Goal: Information Seeking & Learning: Learn about a topic

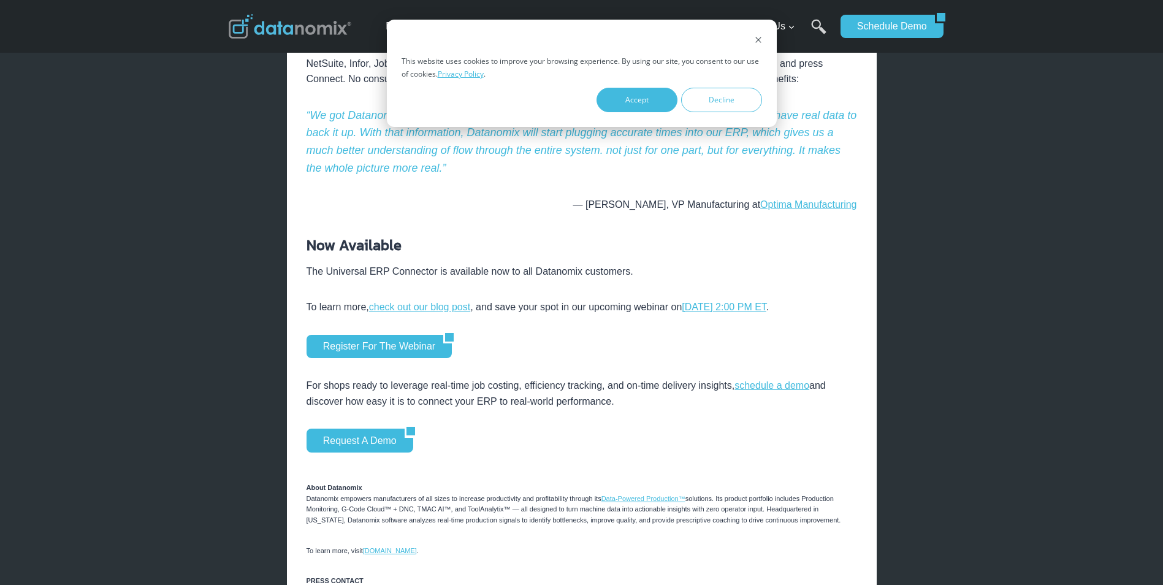
scroll to position [1063, 0]
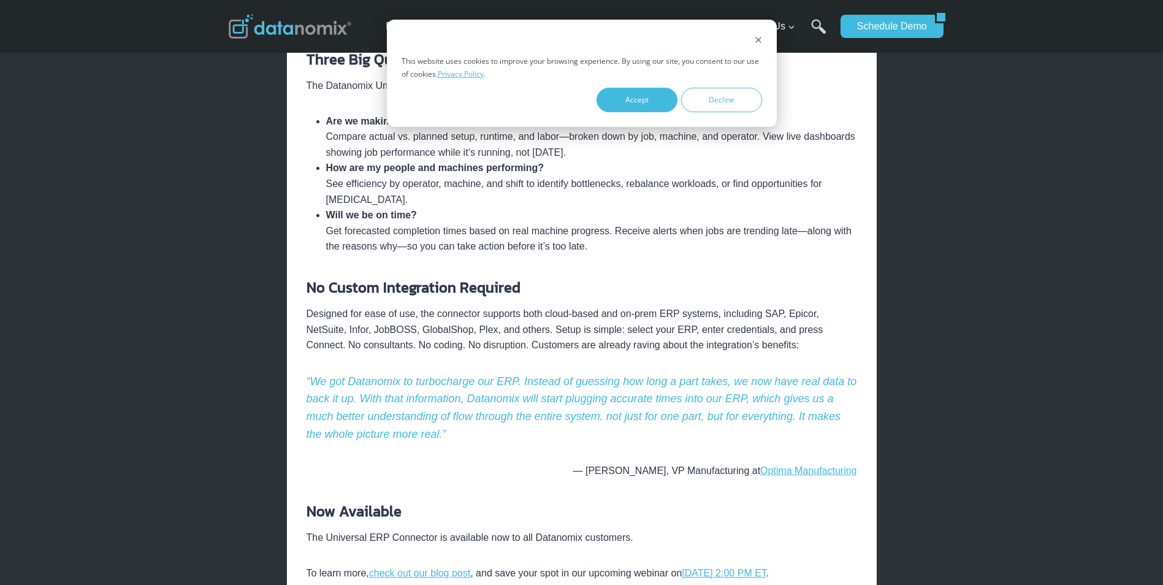
click at [765, 332] on p "Designed for ease of use, the connector supports both cloud-based and on-prem E…" at bounding box center [582, 329] width 551 height 47
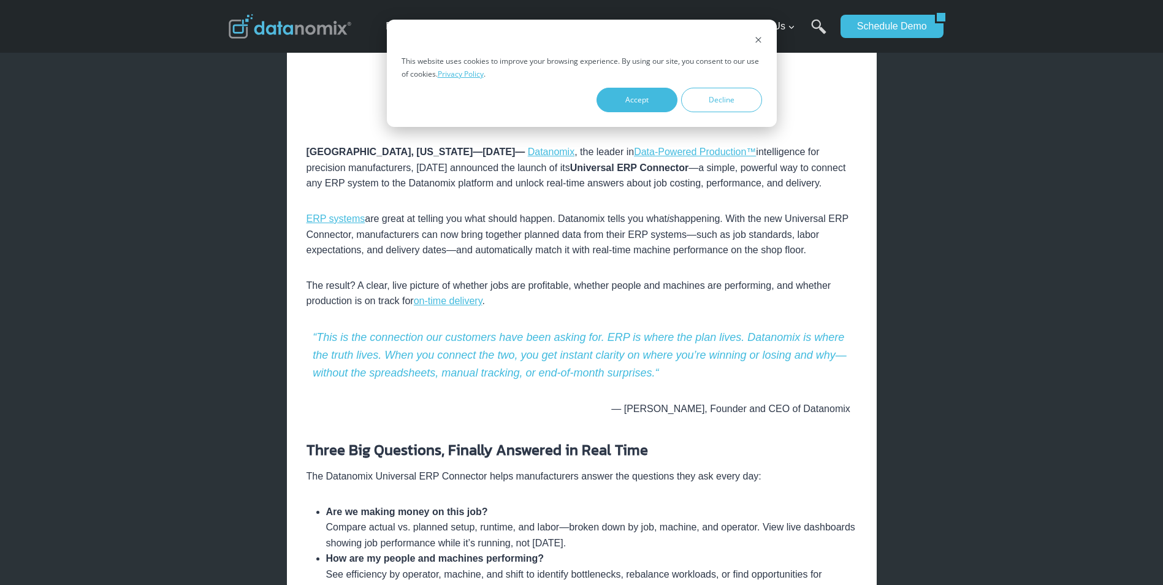
scroll to position [0, 0]
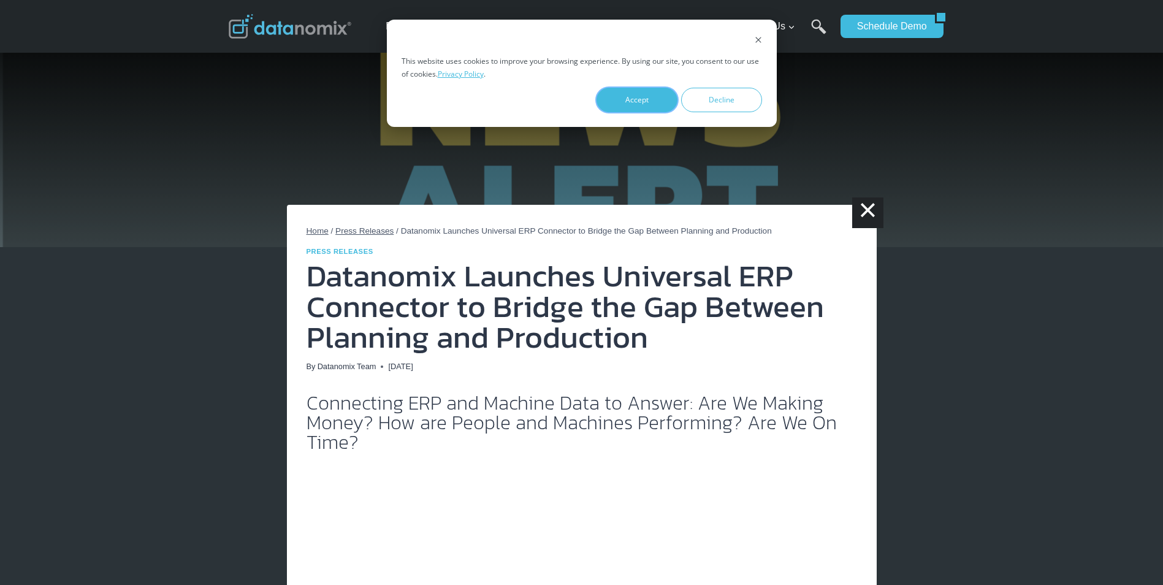
click at [630, 102] on button "Accept" at bounding box center [637, 100] width 81 height 25
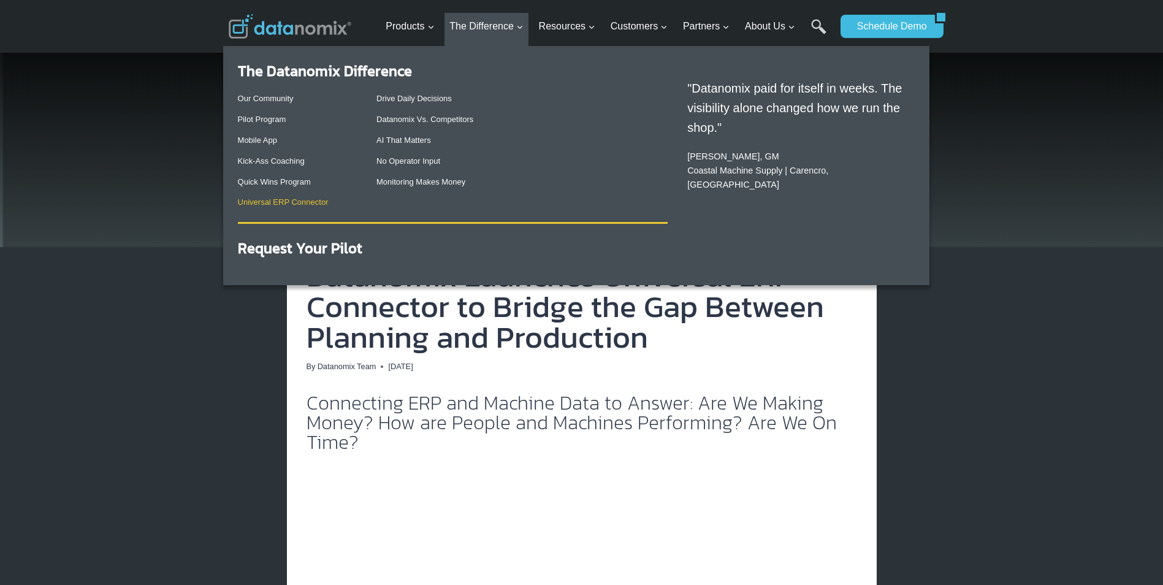
click at [304, 206] on link "Universal ERP Connector" at bounding box center [283, 201] width 91 height 9
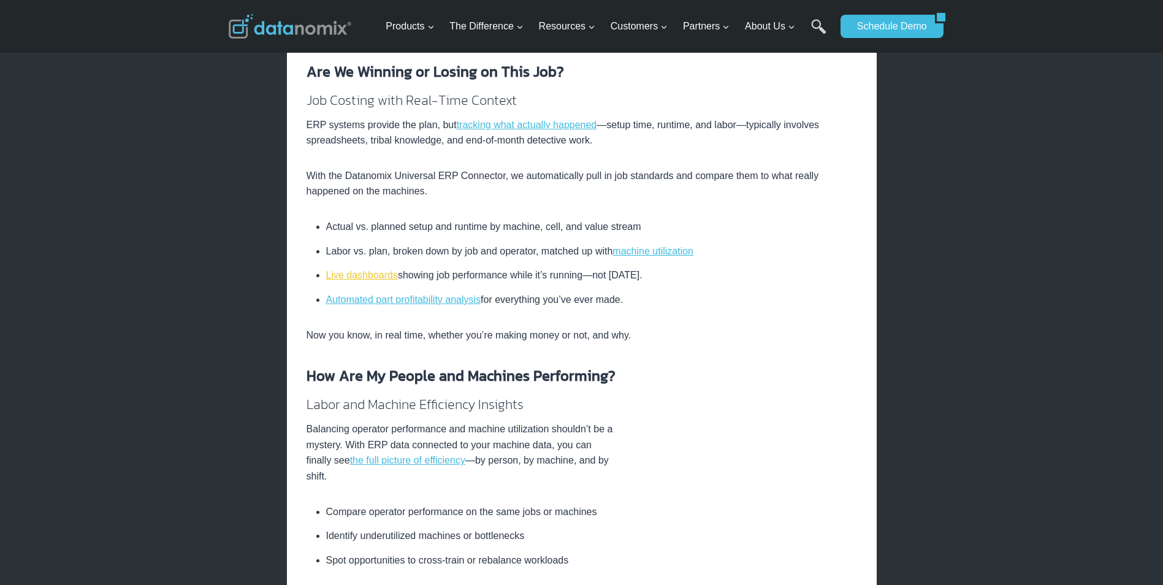
scroll to position [797, 0]
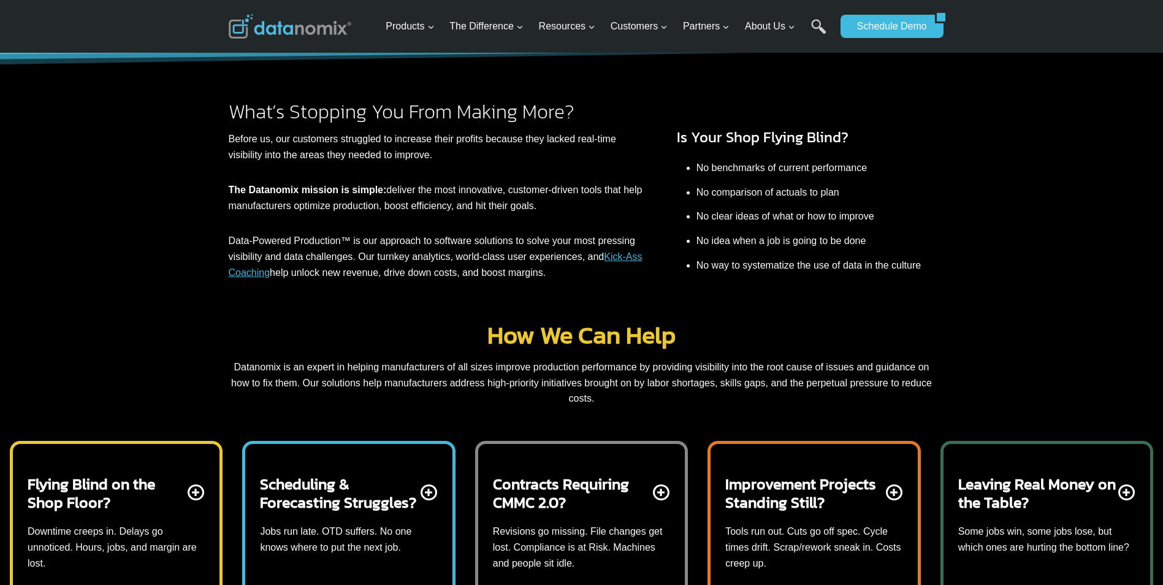
scroll to position [532, 0]
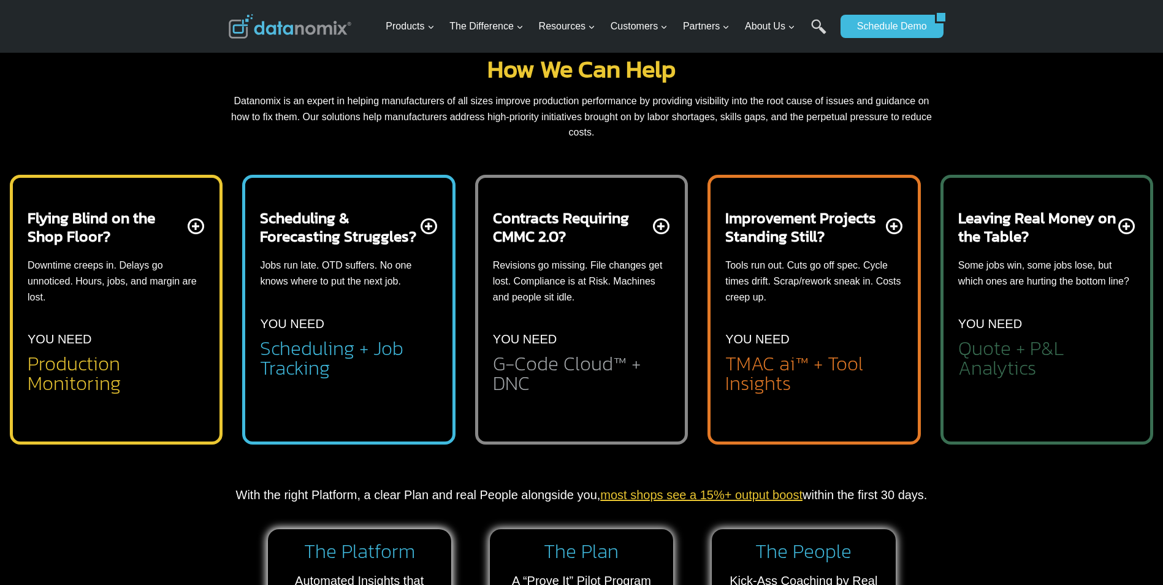
click at [192, 229] on div "Flying Blind on the Shop Floor? Downtime creeps in. Delays go unnoticed. Hours,…" at bounding box center [116, 300] width 177 height 185
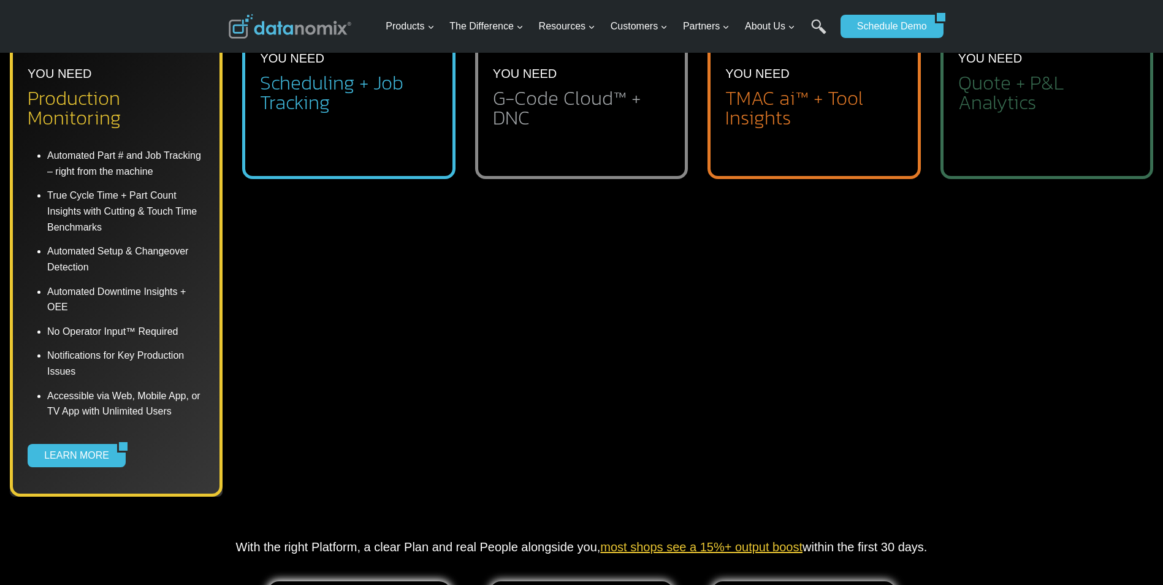
scroll to position [266, 0]
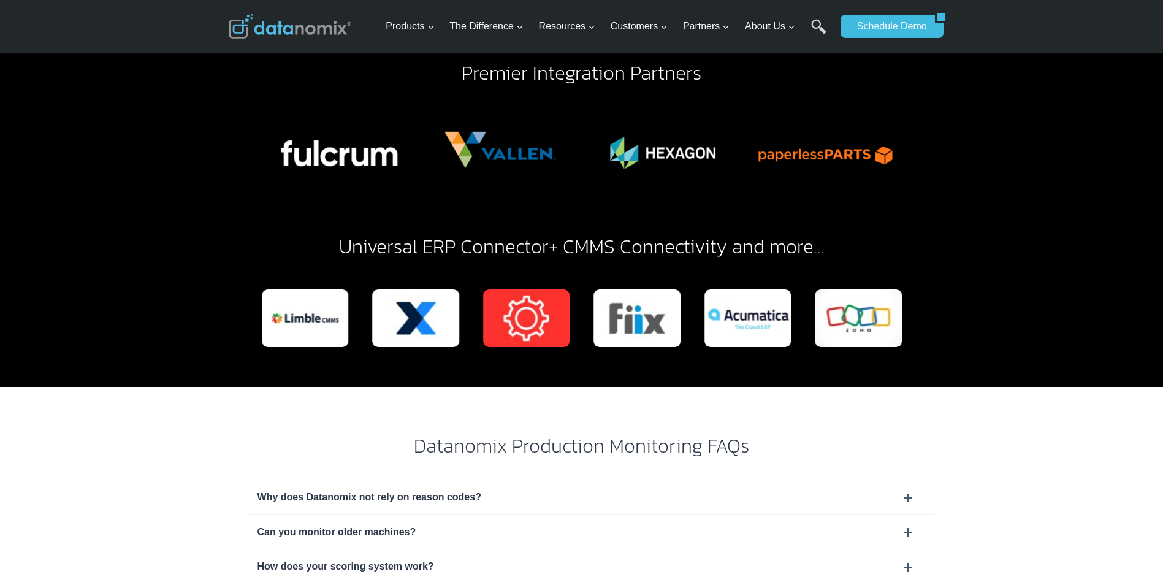
scroll to position [3720, 0]
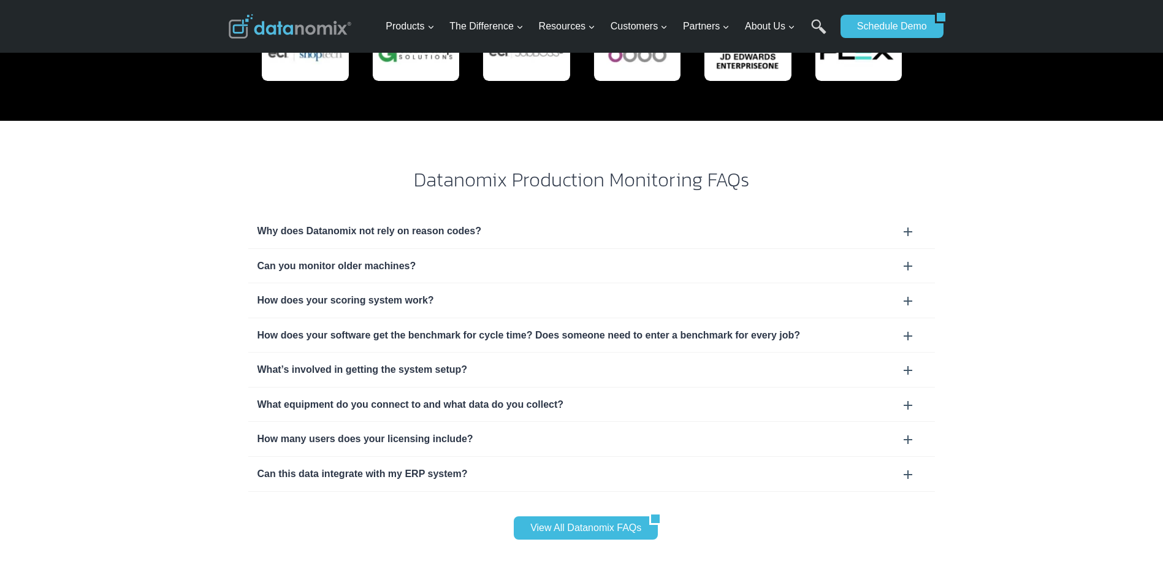
click at [915, 431] on div "How many users does your licensing include?" at bounding box center [592, 439] width 668 height 16
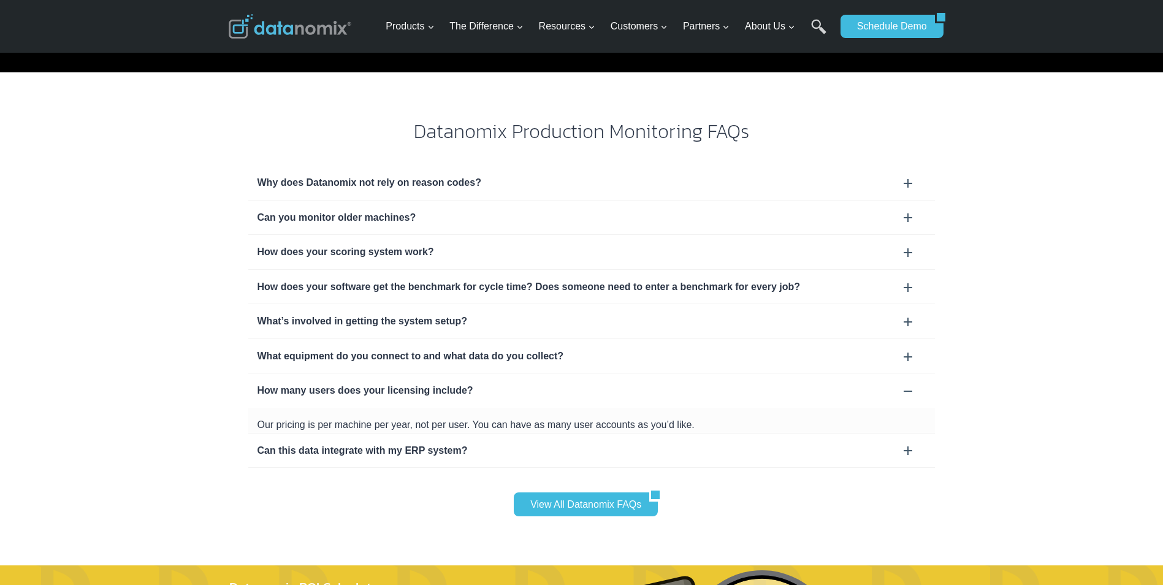
scroll to position [3986, 0]
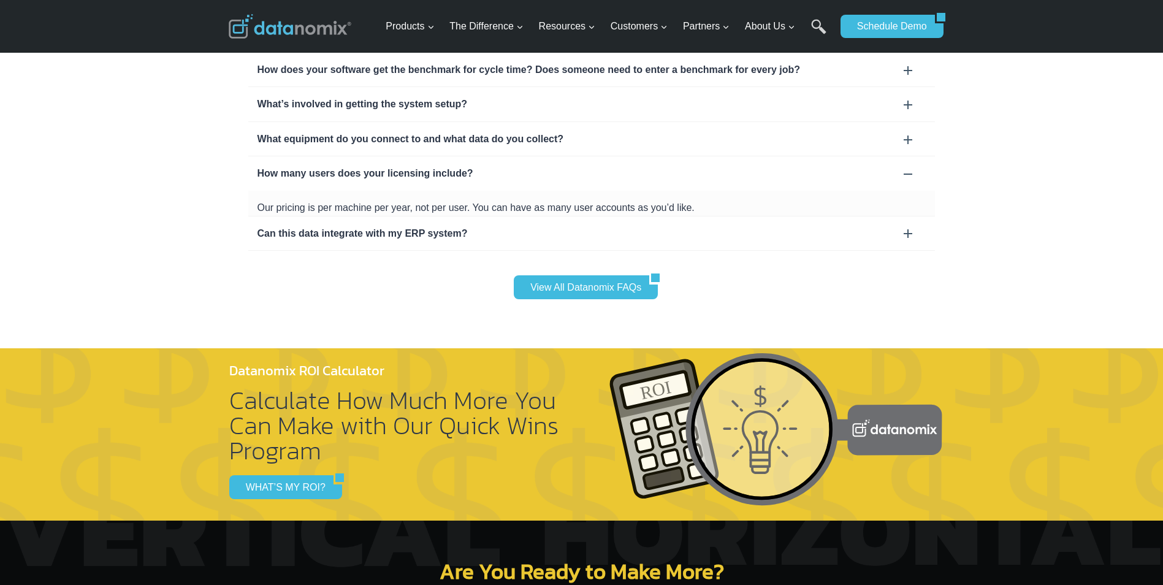
click at [1009, 193] on div "Datanomix Production Monitoring FAQs Why does Datanomix not rely on reason code…" at bounding box center [581, 101] width 1163 height 493
click at [898, 226] on div "Can this data integrate with my ERP system?" at bounding box center [592, 234] width 668 height 16
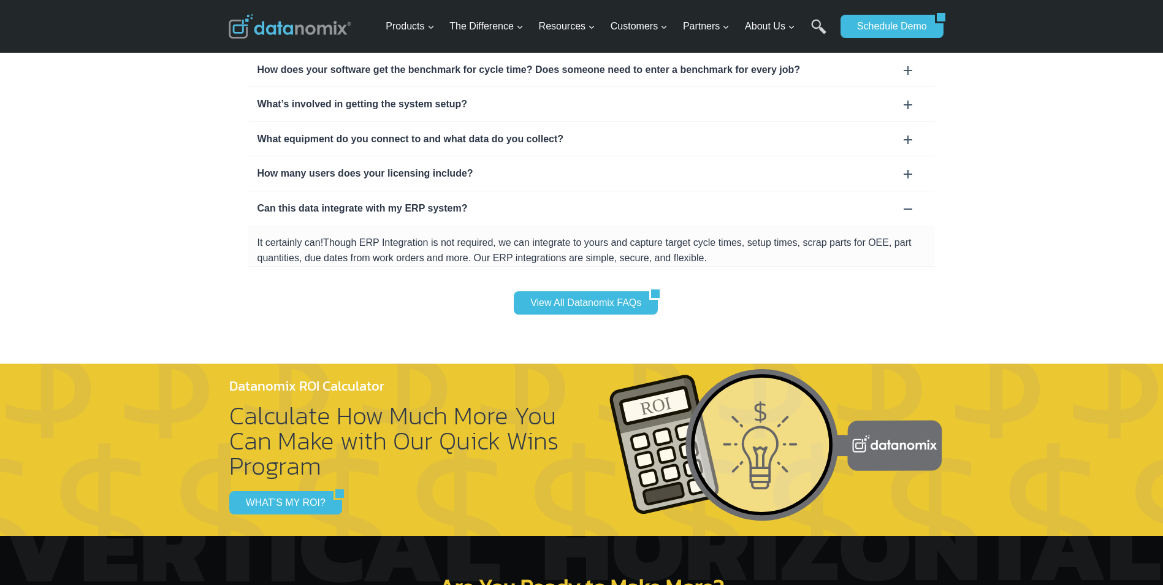
click at [1001, 235] on div "Datanomix Production Monitoring FAQs Why does Datanomix not rely on reason code…" at bounding box center [581, 109] width 1163 height 508
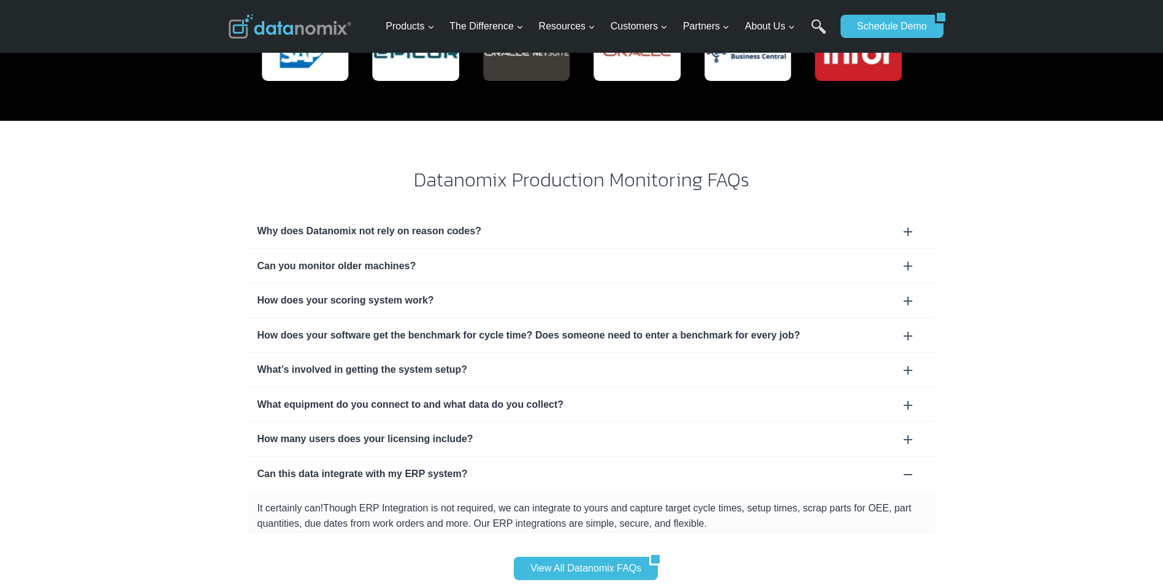
click at [918, 397] on div "What equipment do you connect to and what data do you collect?" at bounding box center [592, 405] width 668 height 16
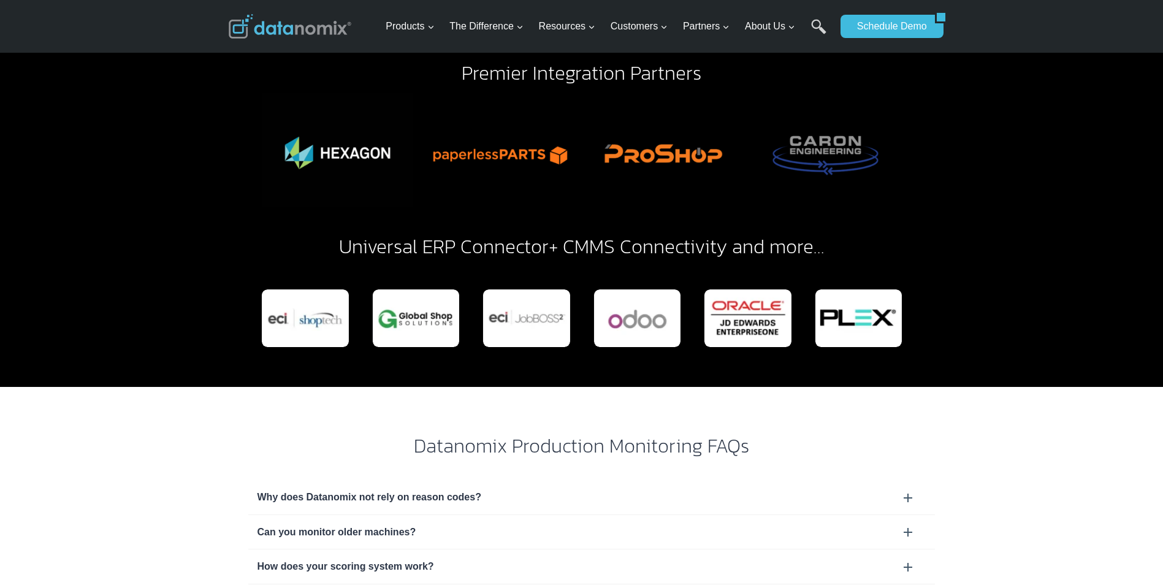
scroll to position [3720, 0]
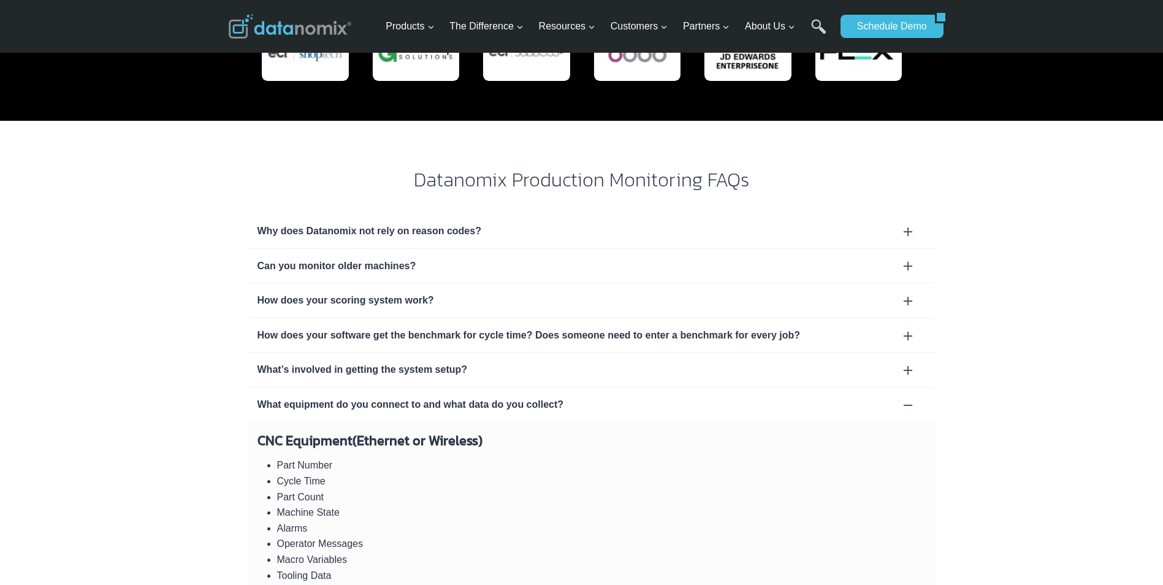
click at [913, 258] on div "Can you monitor older machines?" at bounding box center [592, 266] width 668 height 16
